Goal: Information Seeking & Learning: Learn about a topic

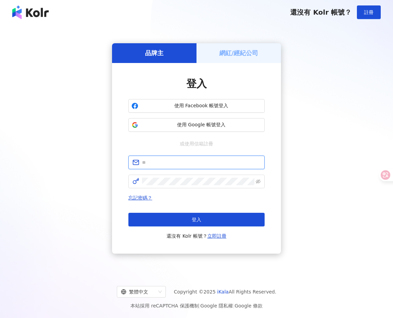
click at [234, 163] on input "text" at bounding box center [201, 162] width 118 height 7
type input "**********"
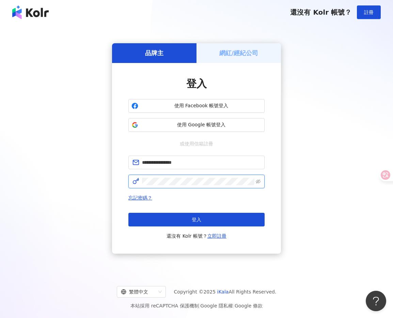
click button "登入" at bounding box center [196, 220] width 136 height 14
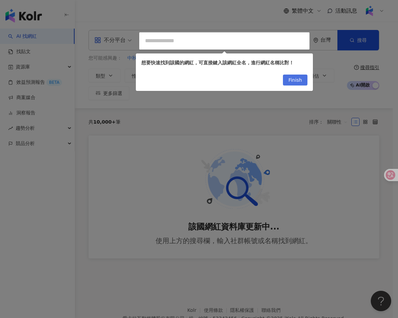
click at [304, 81] on button "Finish" at bounding box center [295, 80] width 25 height 11
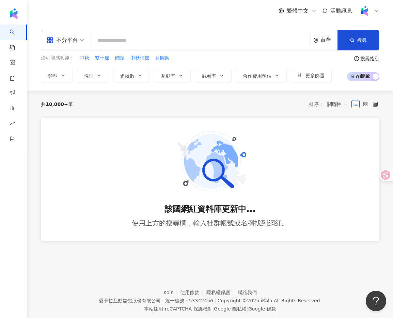
click at [321, 42] on div "台灣" at bounding box center [328, 40] width 17 height 6
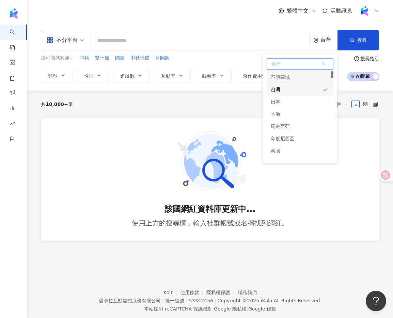
click at [289, 77] on div "不限區域" at bounding box center [280, 77] width 19 height 12
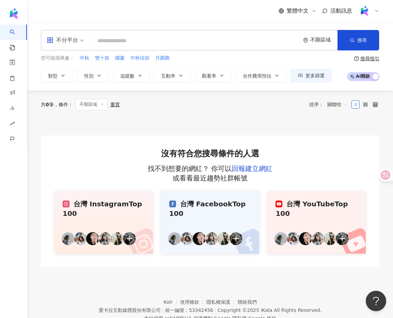
click at [321, 37] on div "不限區域" at bounding box center [323, 40] width 27 height 6
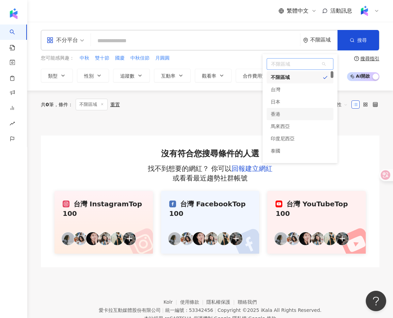
click at [318, 114] on div "香港" at bounding box center [300, 114] width 67 height 12
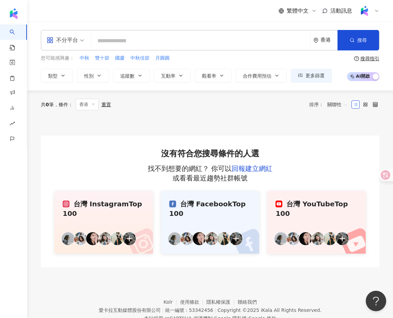
click at [378, 12] on icon at bounding box center [376, 10] width 5 height 5
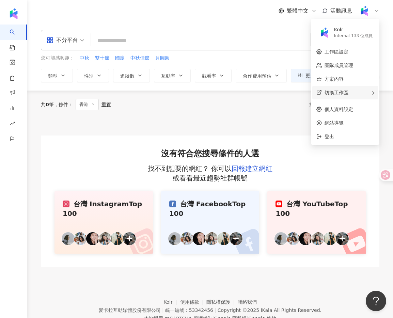
click at [345, 92] on span "切換工作區" at bounding box center [336, 92] width 24 height 5
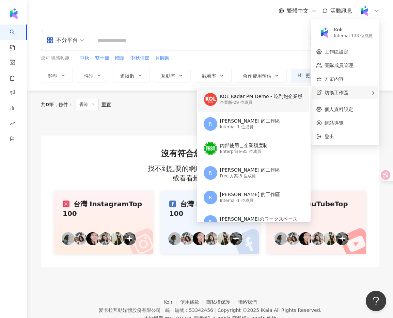
click at [257, 104] on div "企業版 - 29 位成員" at bounding box center [261, 103] width 82 height 6
